Goal: Task Accomplishment & Management: Manage account settings

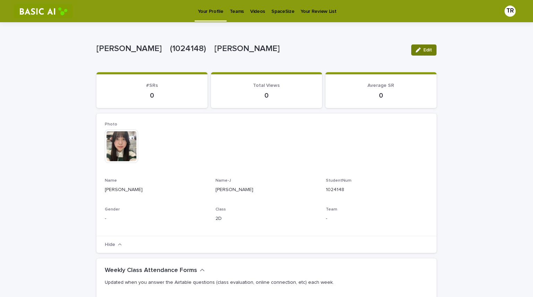
click at [433, 49] on button "Edit" at bounding box center [424, 49] width 25 height 11
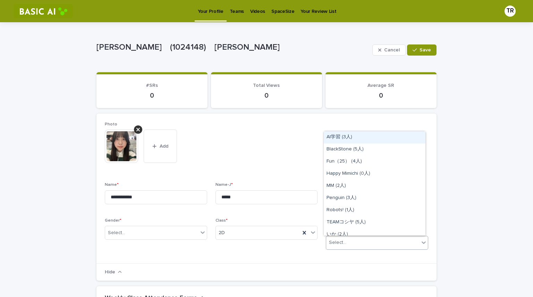
click at [363, 246] on div "Select..." at bounding box center [372, 242] width 93 height 11
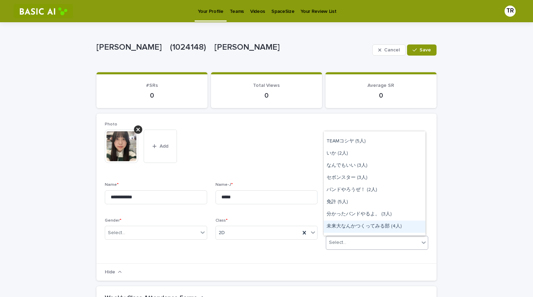
scroll to position [74, 0]
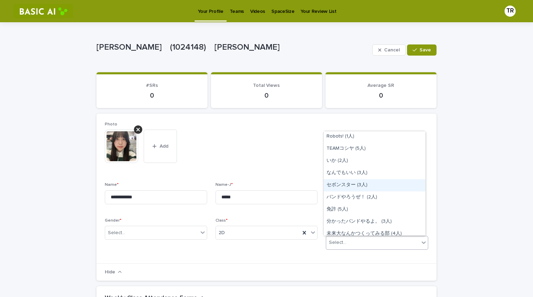
click at [358, 186] on div "セボンスター (3人)" at bounding box center [375, 185] width 102 height 12
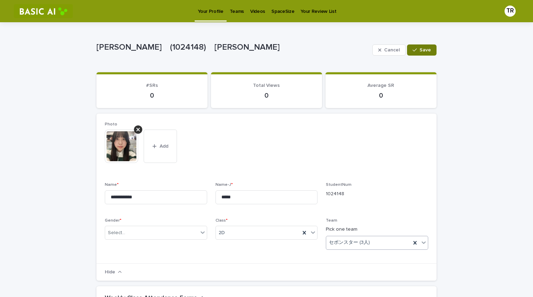
click at [429, 49] on button "Save" at bounding box center [422, 49] width 30 height 11
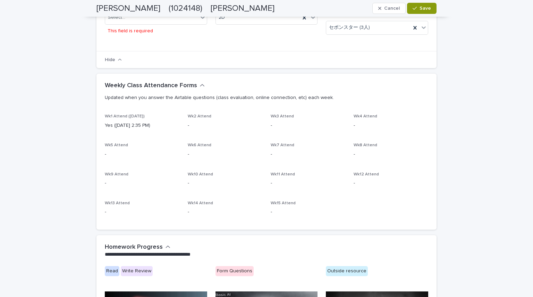
scroll to position [0, 0]
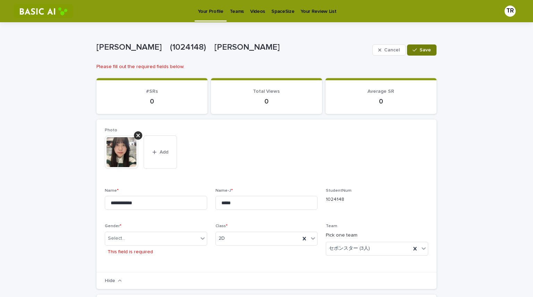
click at [425, 52] on span "Save" at bounding box center [425, 50] width 11 height 5
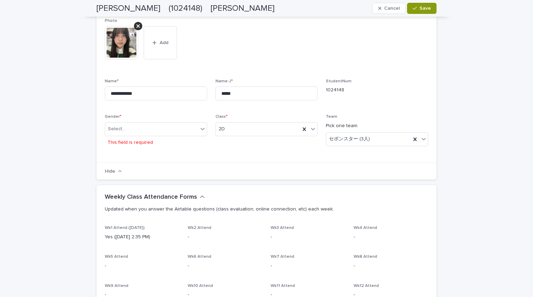
scroll to position [105, 0]
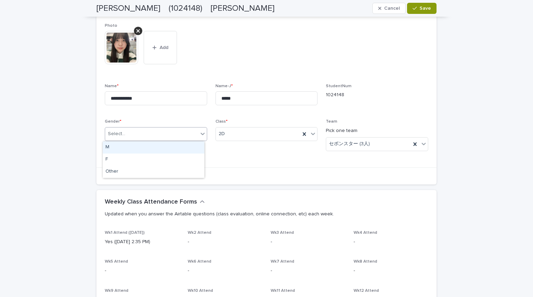
click at [172, 139] on div "Select..." at bounding box center [151, 133] width 93 height 11
click at [144, 163] on div "F" at bounding box center [154, 160] width 102 height 12
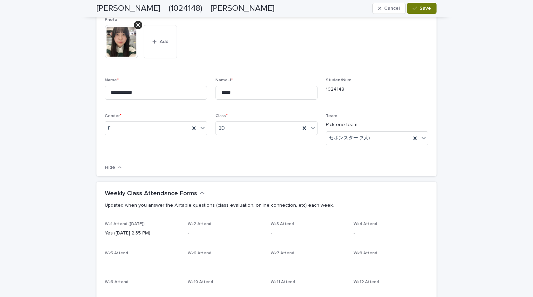
click at [420, 10] on span "Save" at bounding box center [425, 8] width 11 height 5
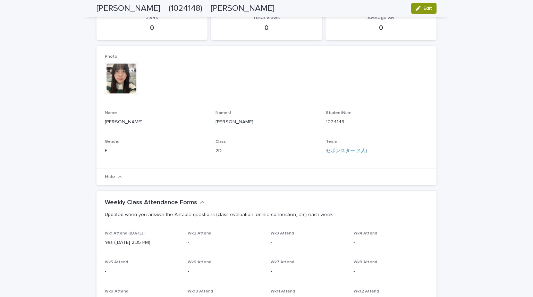
scroll to position [0, 0]
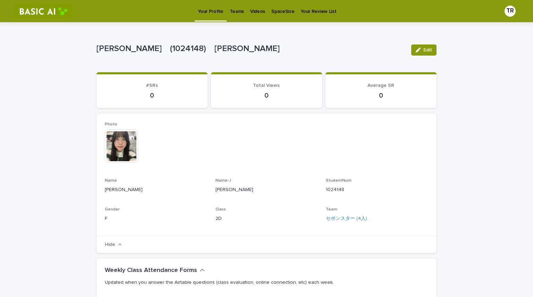
click at [240, 13] on p "Teams" at bounding box center [237, 7] width 14 height 15
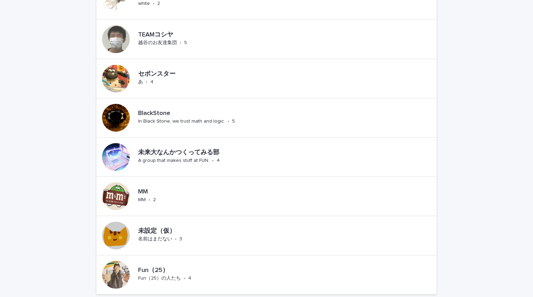
scroll to position [428, 0]
click at [119, 73] on div at bounding box center [116, 79] width 28 height 28
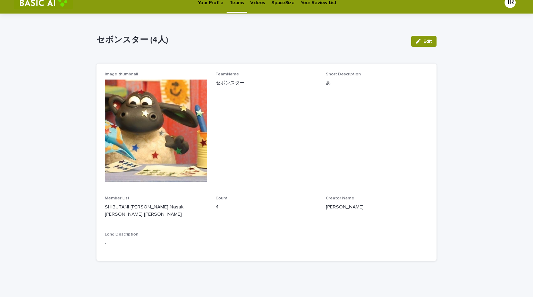
scroll to position [17, 0]
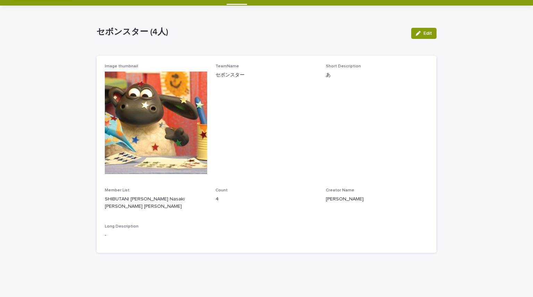
click at [104, 57] on div "Image thumbnail TeamName セボンスター Short Description あ Member List SHIBUTANI [PERS…" at bounding box center [267, 154] width 340 height 197
click at [105, 56] on div "Image thumbnail TeamName セボンスター Short Description あ Member List SHIBUTANI [PERS…" at bounding box center [267, 154] width 340 height 197
drag, startPoint x: 107, startPoint y: 55, endPoint x: 109, endPoint y: 58, distance: 3.6
click at [109, 58] on div "Loading... Saving… Loading... Saving… Image thumbnail TeamName セボンスター Short Des…" at bounding box center [267, 154] width 340 height 210
click at [122, 63] on div "Image thumbnail TeamName セボンスター Short Description あ Member List SHIBUTANI [PERS…" at bounding box center [267, 154] width 340 height 197
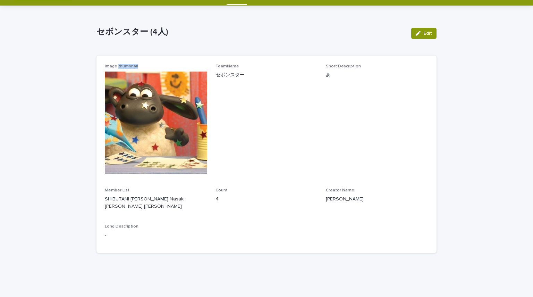
click at [122, 63] on div "Image thumbnail TeamName セボンスター Short Description あ Member List SHIBUTANI [PERS…" at bounding box center [267, 154] width 340 height 197
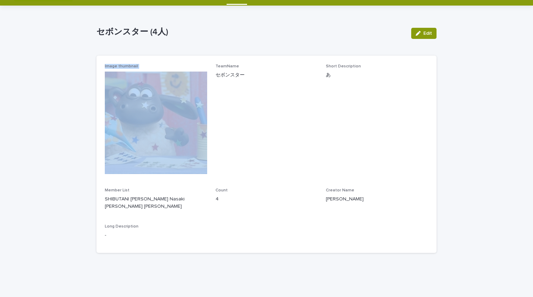
click at [122, 63] on div "Image thumbnail TeamName セボンスター Short Description あ Member List SHIBUTANI [PERS…" at bounding box center [267, 154] width 340 height 197
click at [93, 76] on div "Loading... Saving… Loading... Saving… セボンスター (4人) Edit セボンスター (4人) Edit Sorry, …" at bounding box center [266, 141] width 347 height 270
